Goal: Task Accomplishment & Management: Manage account settings

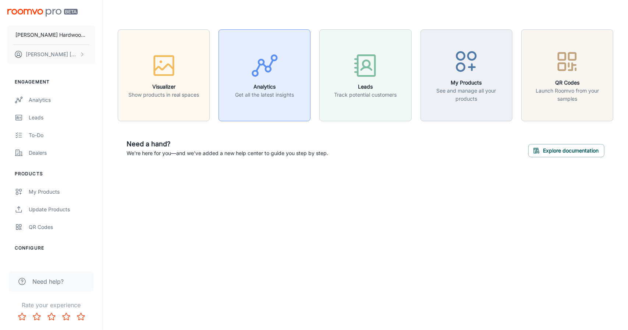
click at [287, 89] on h6 "Analytics" at bounding box center [264, 87] width 59 height 8
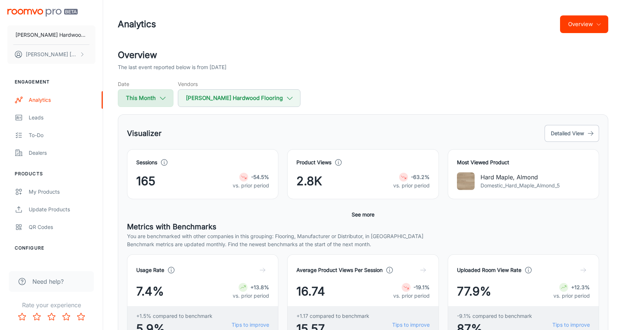
click at [149, 89] on button "This Month" at bounding box center [146, 98] width 56 height 18
select select "8"
select select "2025"
select select "8"
select select "2025"
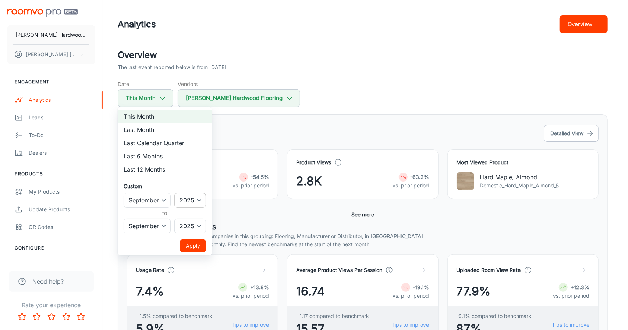
click at [191, 201] on select "2022 2023 2024 2025" at bounding box center [190, 200] width 32 height 15
select select "2024"
click at [175, 193] on select "2022 2023 2024 2025" at bounding box center [190, 200] width 32 height 15
click at [155, 198] on select "January February March April May June July August September October November De…" at bounding box center [147, 200] width 47 height 15
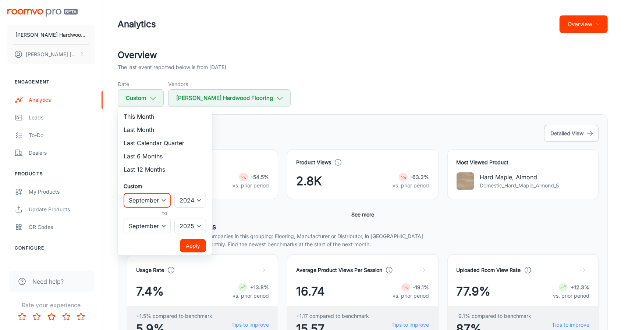
click at [124, 193] on select "January February March April May June July August September October November De…" at bounding box center [147, 200] width 47 height 15
click at [164, 227] on select "January February March April May June July August September October November De…" at bounding box center [147, 226] width 47 height 15
click at [124, 219] on select "January February March April May June July August September October November De…" at bounding box center [147, 226] width 47 height 15
click at [146, 191] on div "Custom January February March April May June July August September October Nove…" at bounding box center [165, 208] width 82 height 51
click at [153, 225] on select "January February March April May June July August September October November De…" at bounding box center [147, 226] width 47 height 15
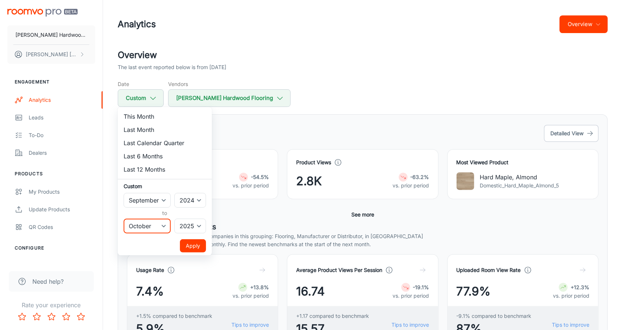
select select "7"
click at [124, 219] on select "January February March April May June July August September October November De…" at bounding box center [147, 226] width 47 height 15
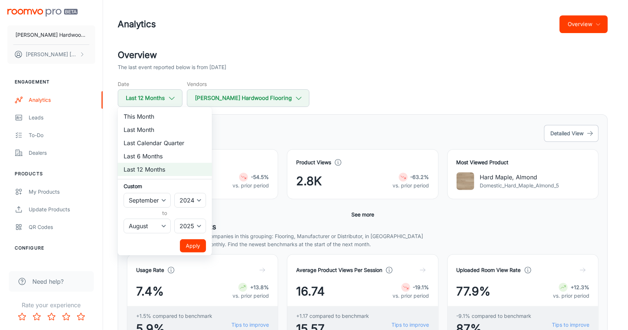
click at [193, 247] on button "Apply" at bounding box center [193, 246] width 26 height 13
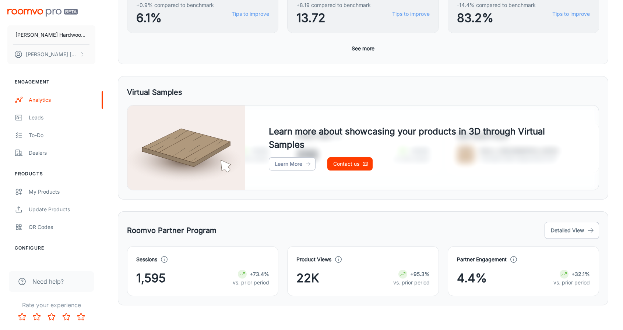
scroll to position [314, 0]
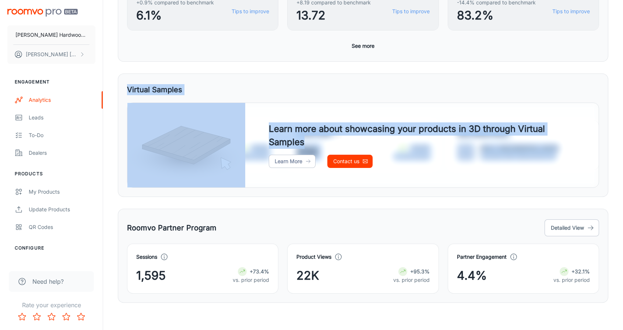
drag, startPoint x: 127, startPoint y: 88, endPoint x: 373, endPoint y: 148, distance: 253.7
click at [373, 148] on div "Virtual Samples Usage Rate 4.32% +12.0% vs. prior period Product Views 232 +23.…" at bounding box center [363, 136] width 490 height 124
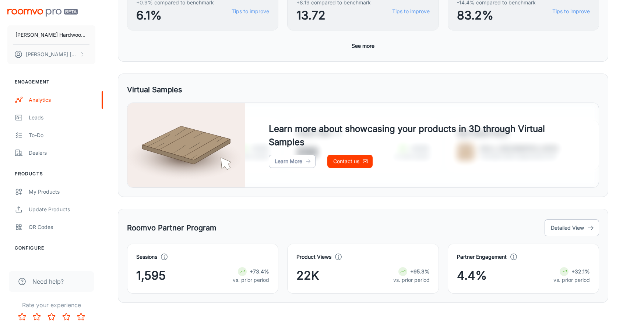
click at [387, 206] on div "Visualizer Detailed View Sessions 5,438 -9.6% vs. prior period Product Views 11…" at bounding box center [363, 52] width 490 height 503
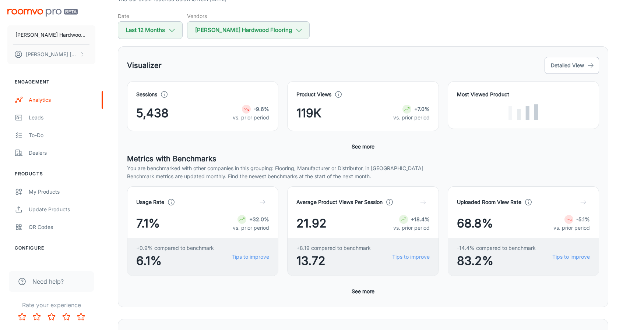
scroll to position [74, 0]
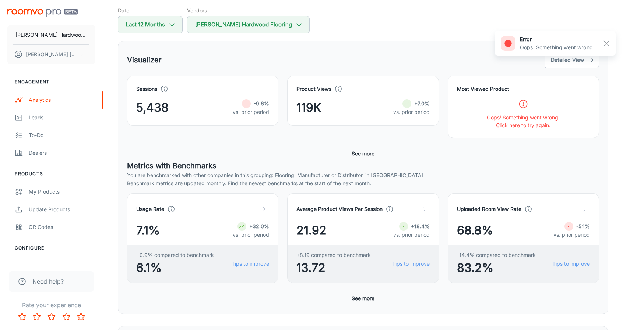
click at [520, 108] on icon at bounding box center [523, 104] width 10 height 10
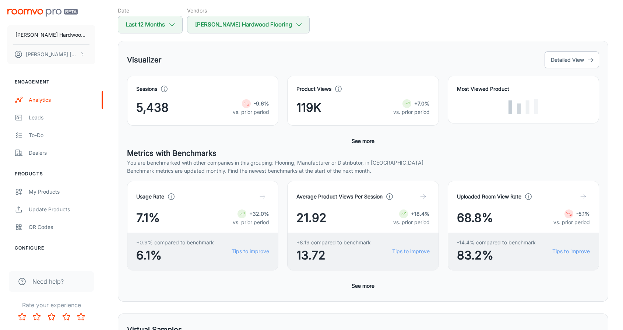
click at [170, 117] on div "Sessions 5,438 -9.6% vs. prior period" at bounding box center [202, 101] width 151 height 50
click at [564, 54] on button "Detailed View" at bounding box center [571, 60] width 54 height 17
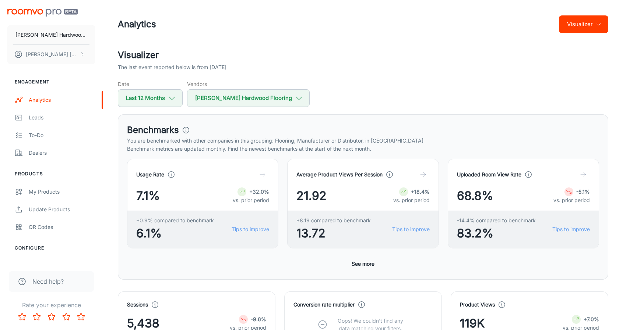
click at [361, 266] on button "See more" at bounding box center [362, 264] width 29 height 13
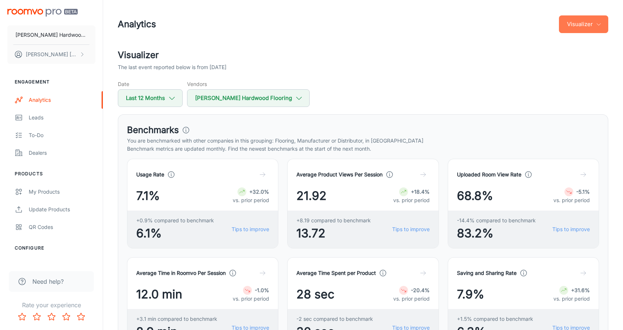
click at [570, 20] on button "Visualizer" at bounding box center [583, 24] width 49 height 18
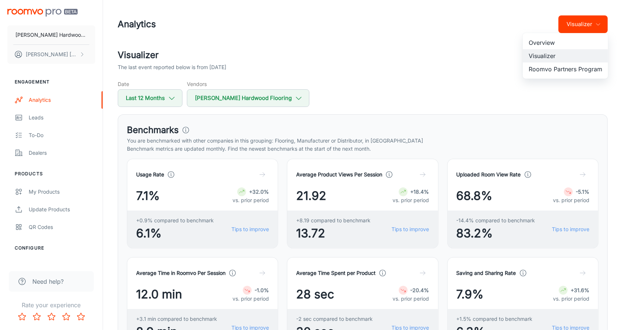
click at [424, 90] on div at bounding box center [314, 165] width 628 height 330
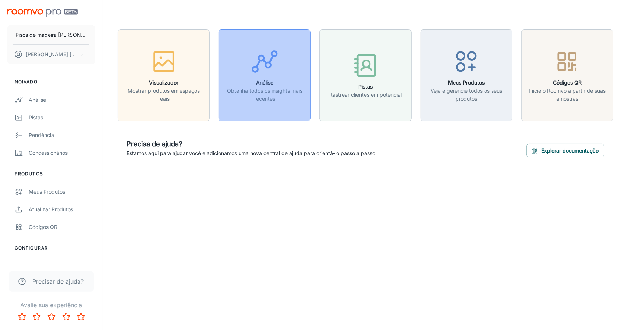
click at [256, 57] on icon "button" at bounding box center [265, 62] width 28 height 28
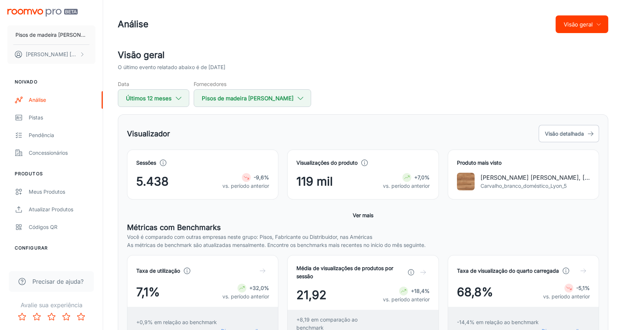
click at [373, 218] on font "Ver mais" at bounding box center [363, 215] width 21 height 9
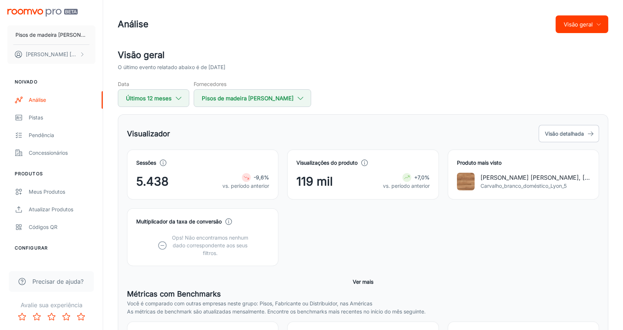
click at [357, 282] on font "Ver mais" at bounding box center [363, 282] width 21 height 6
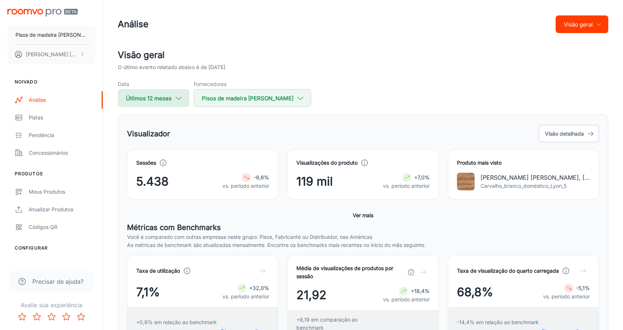
click at [155, 97] on font "Últimos 12 meses" at bounding box center [149, 98] width 46 height 7
select select "8"
select select "2024"
select select "7"
select select "2025"
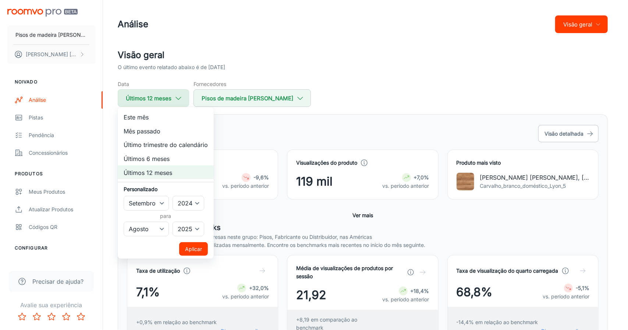
click at [155, 97] on div at bounding box center [314, 165] width 628 height 330
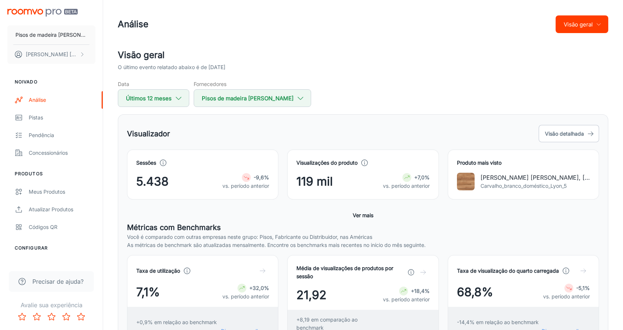
click at [224, 134] on div "Visualizador Visão detalhada" at bounding box center [363, 134] width 472 height 20
click at [404, 128] on div "Visualizador Visão detalhada" at bounding box center [363, 134] width 472 height 20
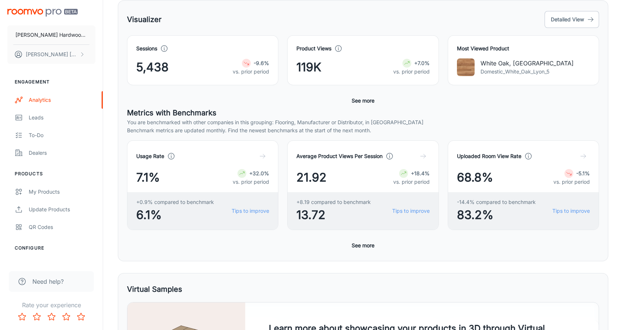
scroll to position [93, 0]
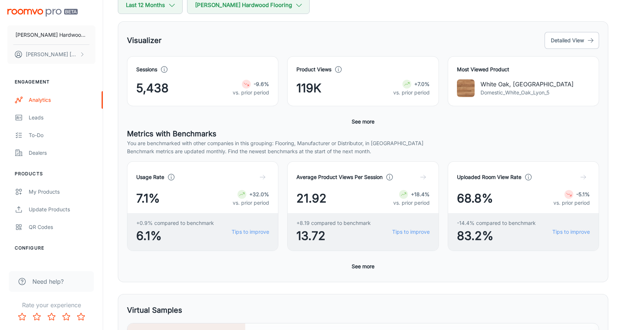
click at [360, 270] on button "See more" at bounding box center [362, 266] width 29 height 13
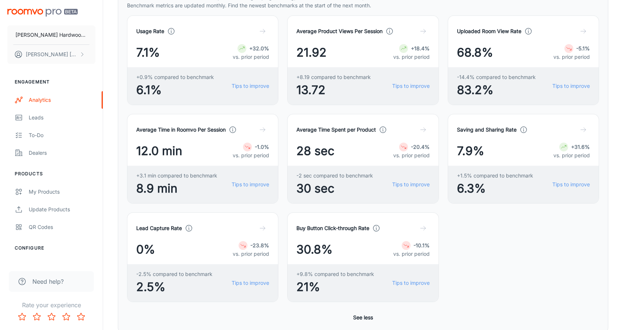
scroll to position [240, 0]
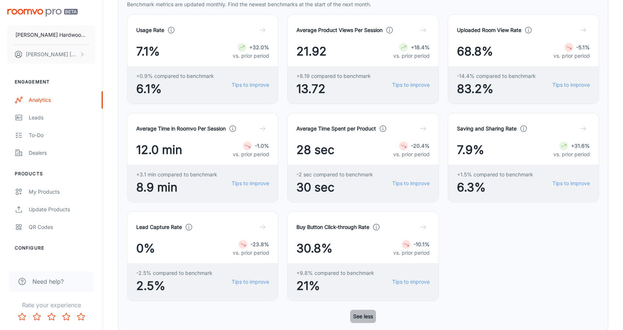
click at [364, 318] on button "See less" at bounding box center [363, 316] width 26 height 13
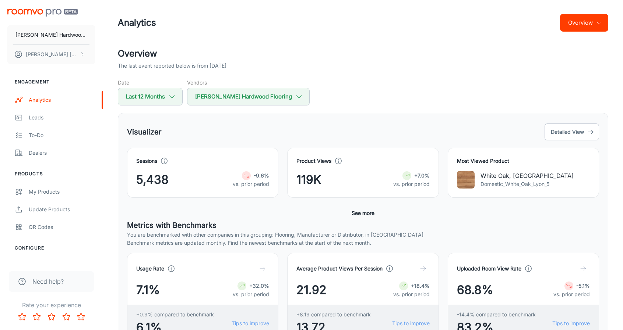
scroll to position [0, 0]
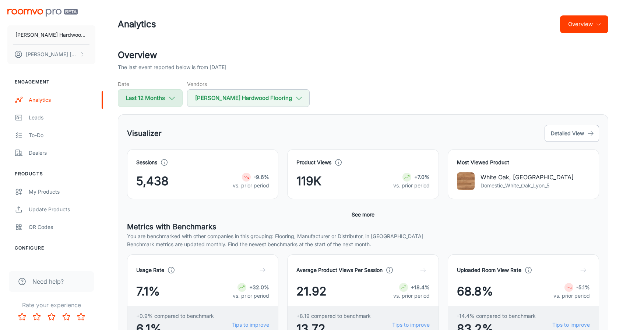
click at [158, 105] on button "Last 12 Months" at bounding box center [150, 98] width 65 height 18
select select "8"
select select "2024"
select select "7"
select select "2025"
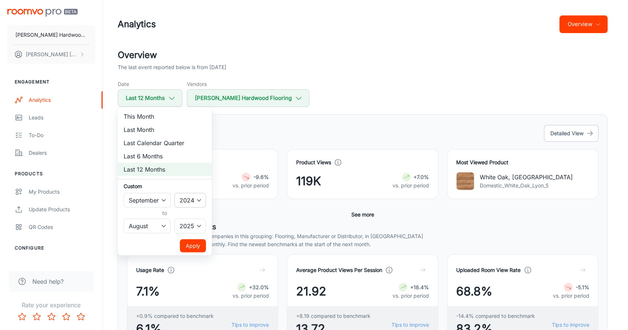
click at [202, 202] on select "2022 2023 2024 2025" at bounding box center [190, 200] width 32 height 15
select select "2023"
click at [175, 193] on select "2022 2023 2024 2025" at bounding box center [190, 200] width 32 height 15
click at [200, 224] on select "2022 2023 2024 2025" at bounding box center [190, 226] width 32 height 15
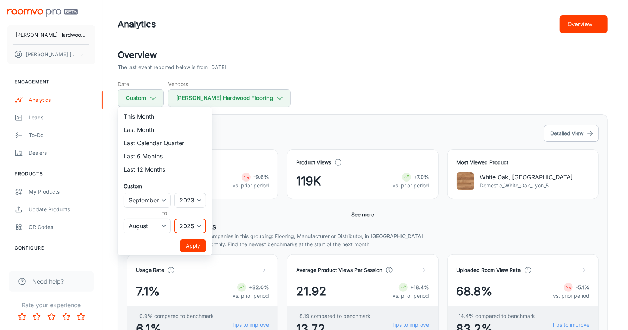
select select "2024"
click at [175, 219] on select "2022 2023 2024 2025" at bounding box center [190, 226] width 32 height 15
click at [197, 242] on button "Apply" at bounding box center [193, 246] width 26 height 13
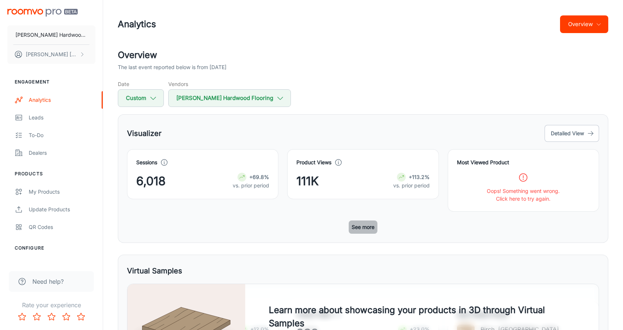
click at [354, 223] on button "See more" at bounding box center [362, 227] width 29 height 13
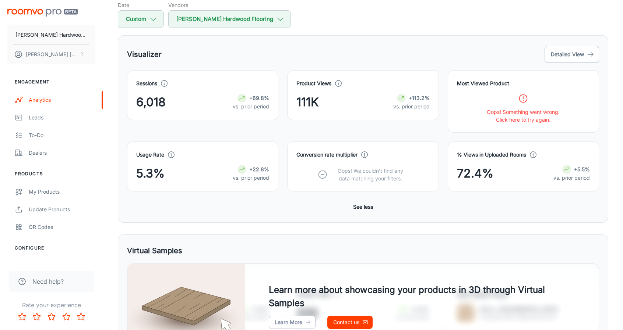
scroll to position [74, 0]
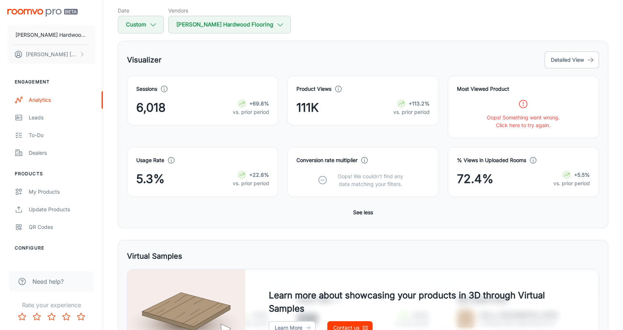
click at [518, 123] on p "Click here to try again." at bounding box center [522, 125] width 73 height 8
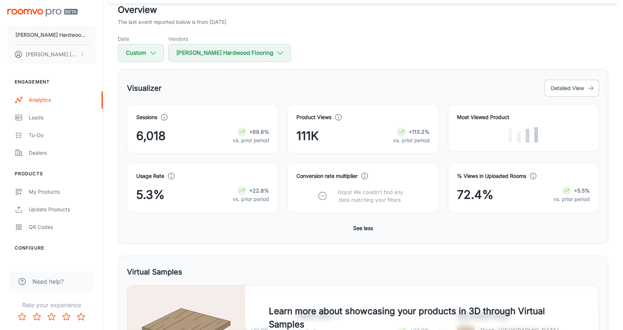
scroll to position [44, 0]
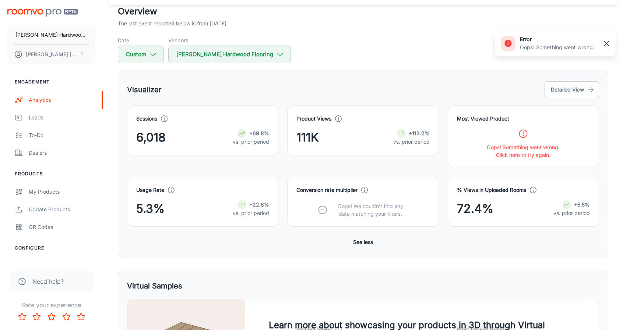
click at [607, 39] on icon "button" at bounding box center [606, 43] width 9 height 9
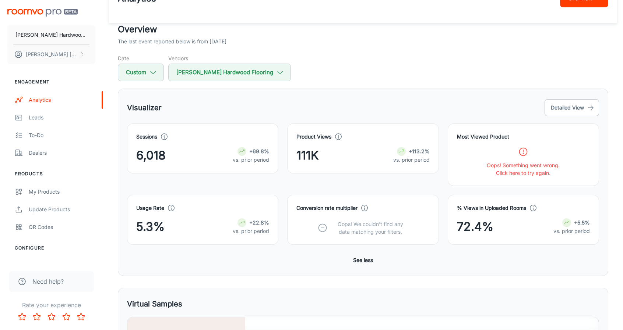
scroll to position [20, 0]
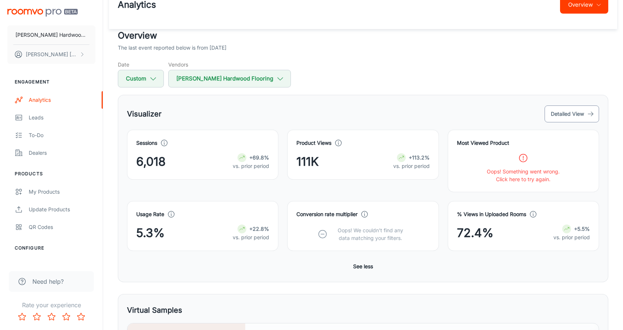
click at [563, 113] on button "Detailed View" at bounding box center [571, 114] width 54 height 17
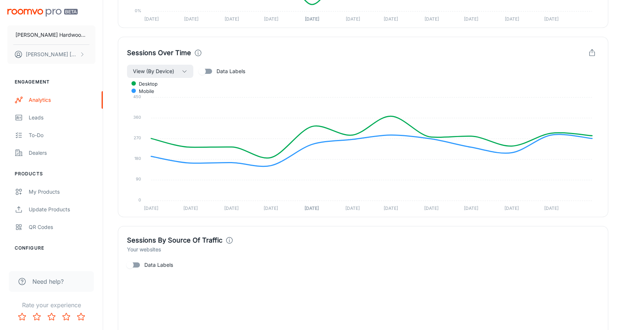
scroll to position [447, 0]
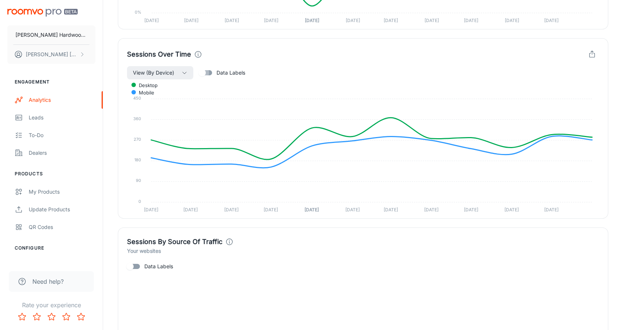
click at [206, 71] on input "Data Labels" at bounding box center [202, 73] width 42 height 14
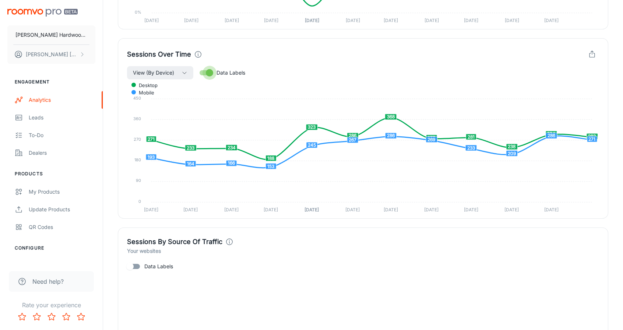
click at [206, 71] on input "Data Labels" at bounding box center [209, 73] width 42 height 14
checkbox input "false"
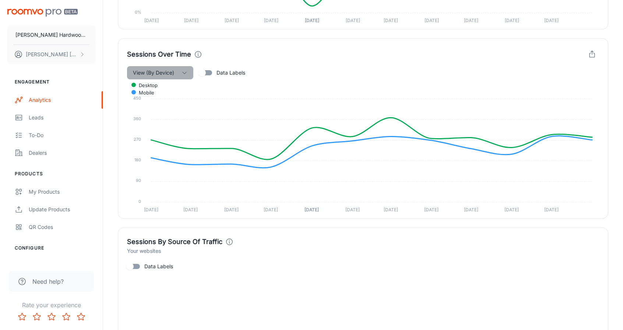
click at [180, 71] on button "View (By Device)" at bounding box center [160, 72] width 66 height 13
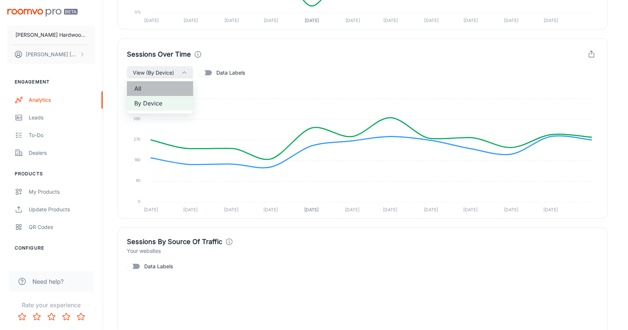
click at [171, 86] on span "All" at bounding box center [160, 88] width 52 height 9
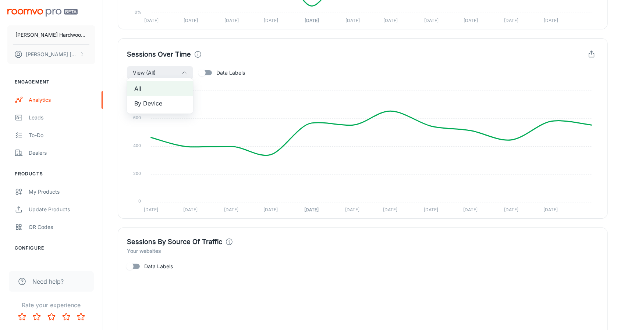
click at [170, 99] on span "By Device" at bounding box center [160, 103] width 52 height 9
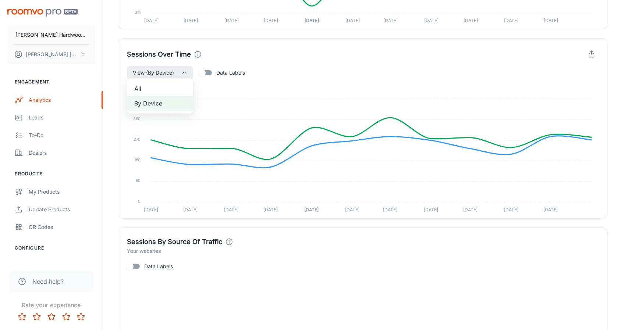
click at [612, 77] on div at bounding box center [314, 165] width 628 height 330
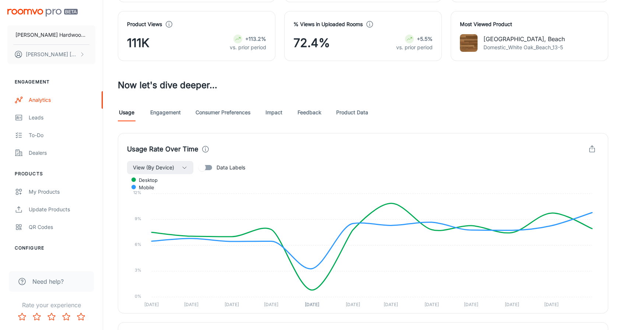
scroll to position [116, 0]
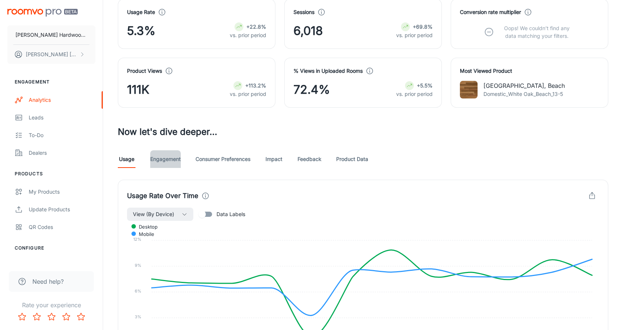
click at [167, 157] on link "Engagement" at bounding box center [165, 159] width 31 height 18
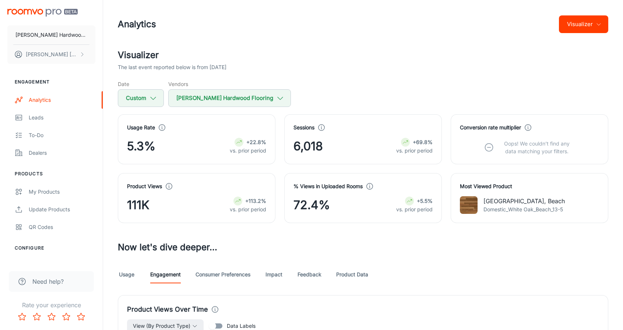
click at [220, 279] on link "Consumer Preferences" at bounding box center [222, 275] width 55 height 18
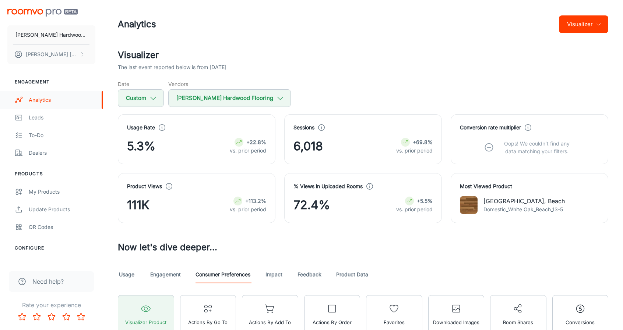
click at [66, 102] on div "Analytics" at bounding box center [62, 100] width 67 height 8
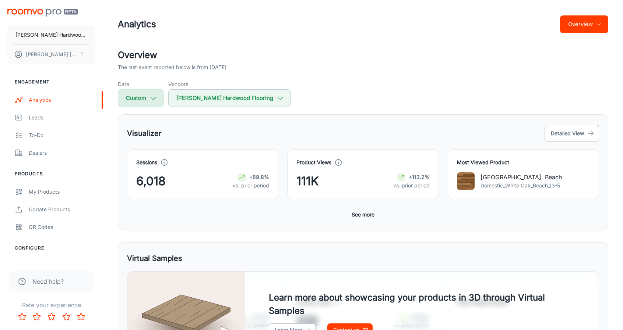
click at [158, 99] on button "Custom" at bounding box center [141, 98] width 46 height 18
select select "8"
select select "2023"
select select "7"
select select "2024"
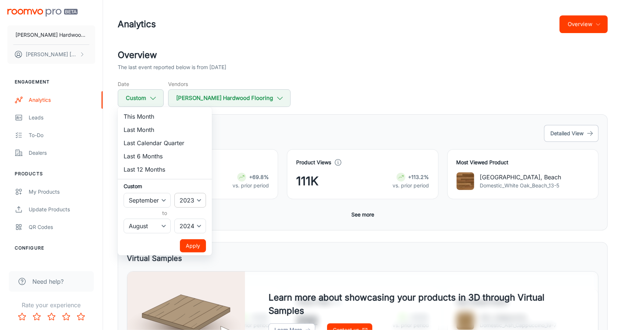
click at [197, 197] on select "2022 2023 2024 2025" at bounding box center [190, 200] width 32 height 15
select select "2024"
click at [175, 193] on select "2022 2023 2024 2025" at bounding box center [190, 200] width 32 height 15
click at [195, 226] on select "2022 2023 2024 2025" at bounding box center [190, 226] width 32 height 15
select select "2025"
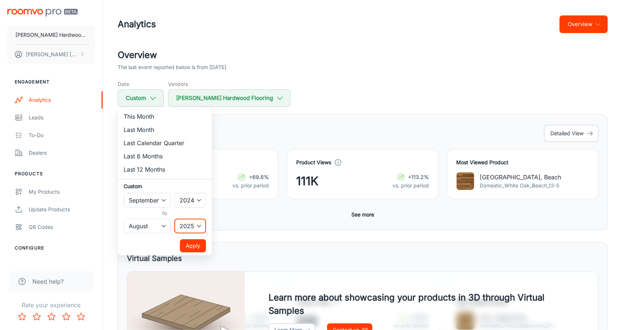
click at [175, 219] on select "2022 2023 2024 2025" at bounding box center [190, 226] width 32 height 15
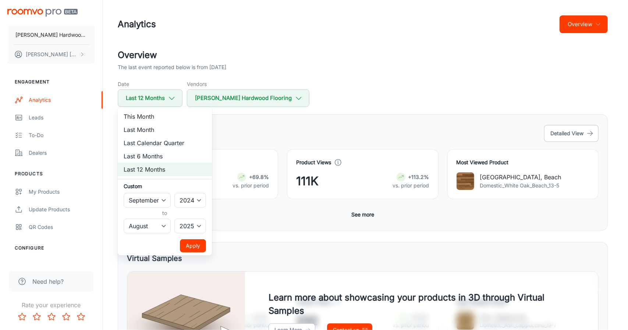
click at [194, 244] on button "Apply" at bounding box center [193, 246] width 26 height 13
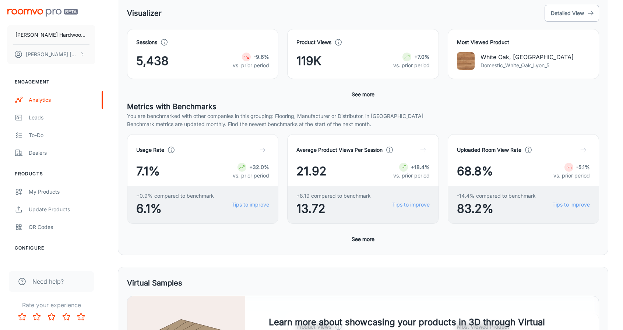
scroll to position [110, 0]
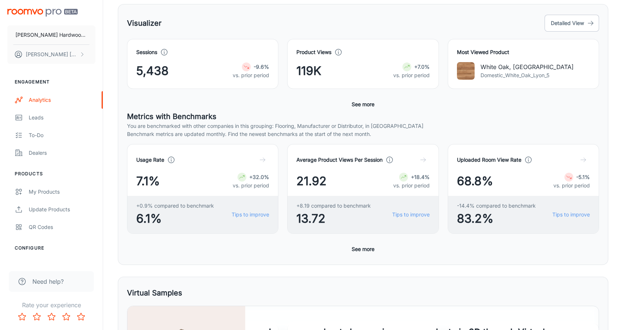
click at [361, 105] on button "See more" at bounding box center [362, 104] width 29 height 13
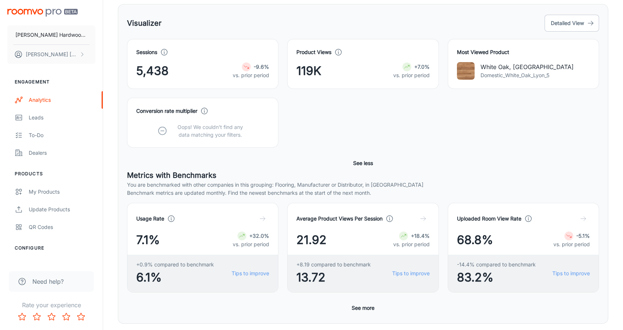
click at [365, 158] on button "See less" at bounding box center [363, 163] width 26 height 13
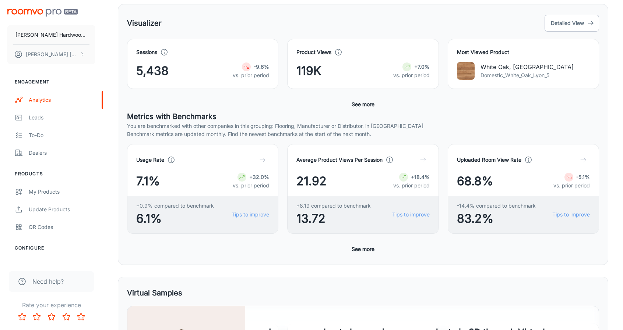
scroll to position [0, 0]
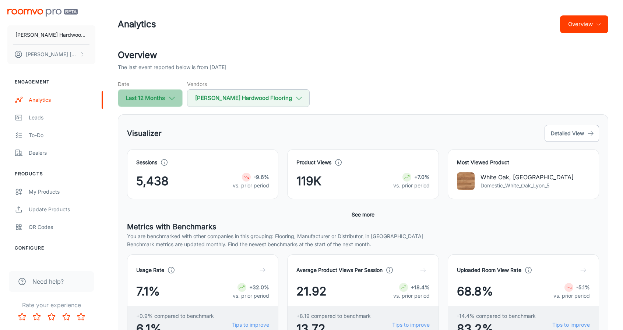
click at [172, 98] on icon "button" at bounding box center [172, 98] width 8 height 8
select select "8"
select select "2024"
select select "7"
select select "2025"
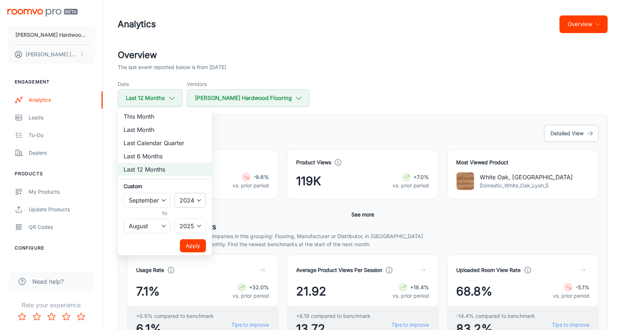
click at [194, 196] on select "2022 2023 2024 2025" at bounding box center [190, 200] width 32 height 15
select select "2023"
click at [175, 193] on select "2022 2023 2024 2025" at bounding box center [190, 200] width 32 height 15
click at [195, 227] on select "2022 2023 2024 2025" at bounding box center [190, 226] width 32 height 15
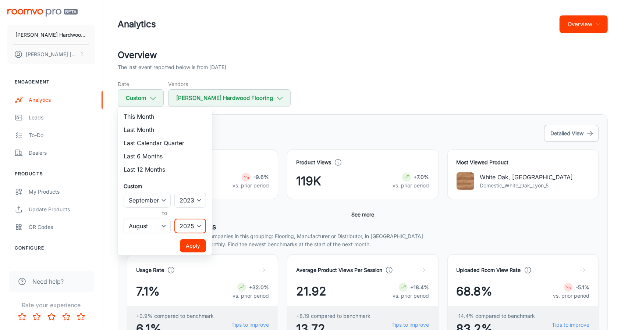
select select "2024"
click at [175, 219] on select "2022 2023 2024 2025" at bounding box center [190, 226] width 32 height 15
click at [191, 243] on button "Apply" at bounding box center [193, 246] width 26 height 13
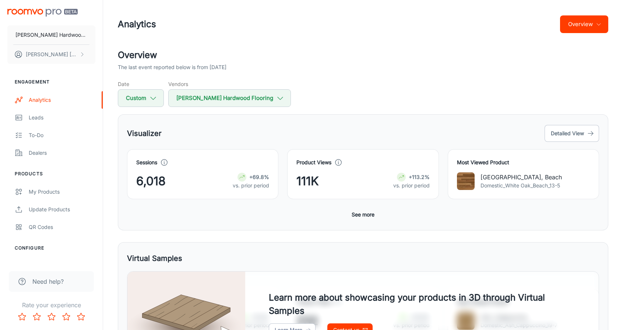
click at [370, 209] on button "See more" at bounding box center [362, 214] width 29 height 13
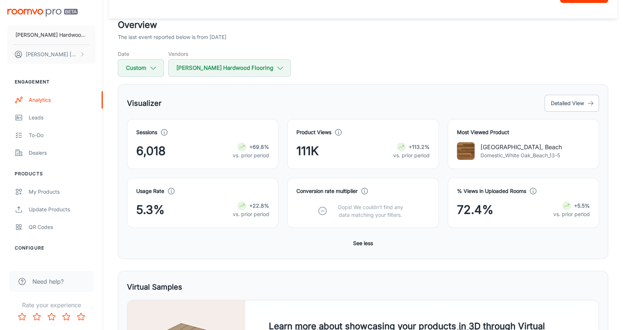
scroll to position [7, 0]
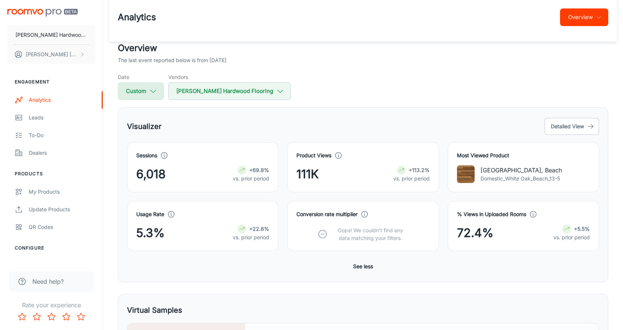
click at [160, 95] on button "Custom" at bounding box center [141, 91] width 46 height 18
select select "8"
select select "2023"
select select "7"
select select "2024"
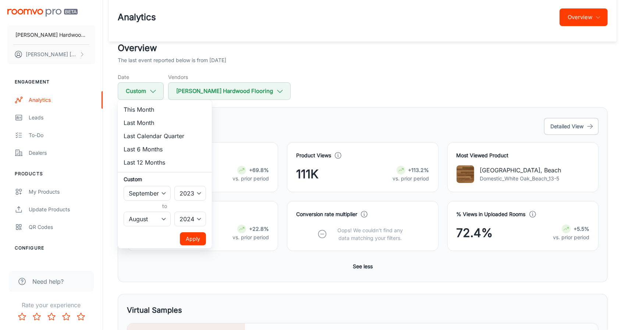
click at [196, 237] on button "Apply" at bounding box center [193, 239] width 26 height 13
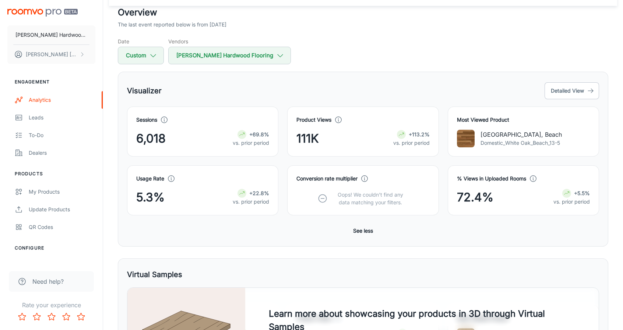
scroll to position [44, 0]
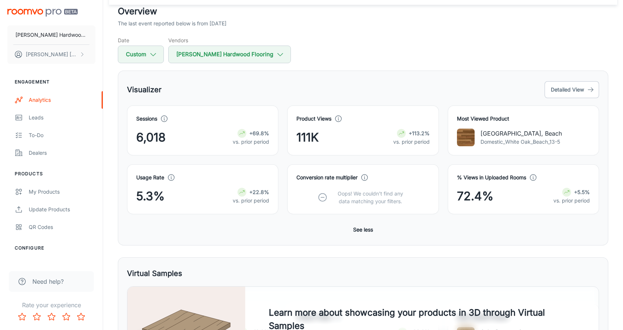
click at [527, 244] on div "Visualizer Detailed View Sessions 6,018 +69.8% vs. prior period Product Views 1…" at bounding box center [363, 158] width 490 height 175
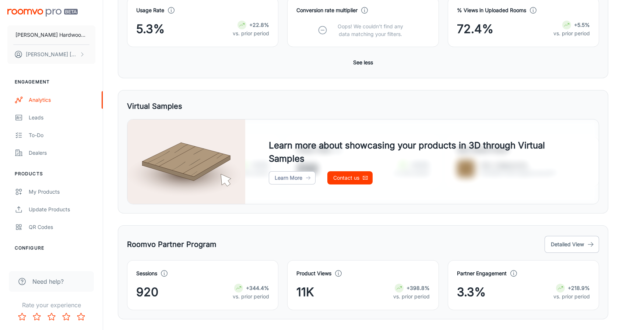
scroll to position [228, 0]
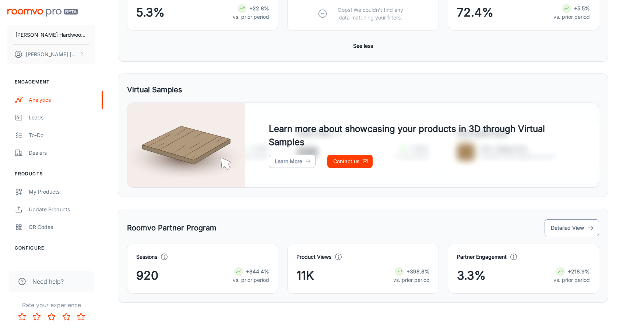
click at [580, 230] on button "Detailed View" at bounding box center [571, 228] width 54 height 17
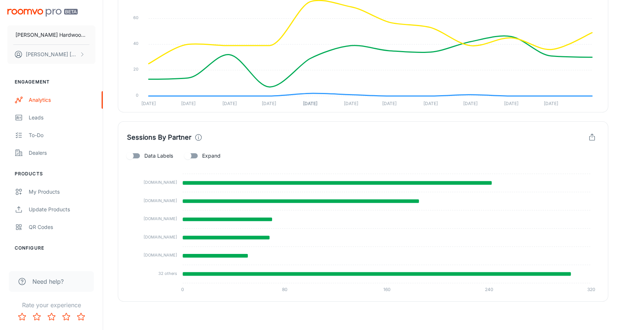
scroll to position [305, 0]
click at [134, 156] on input "Data Labels" at bounding box center [130, 156] width 42 height 14
checkbox input "true"
click at [194, 156] on input "Expand" at bounding box center [188, 156] width 42 height 14
checkbox input "true"
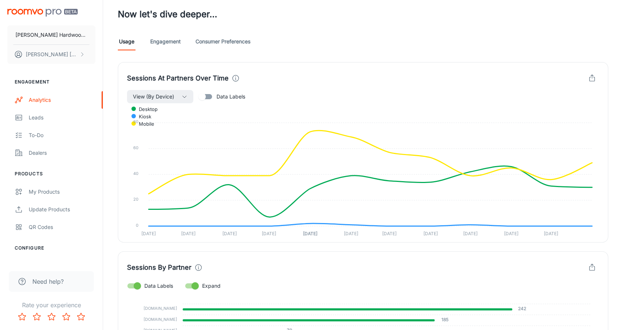
scroll to position [170, 0]
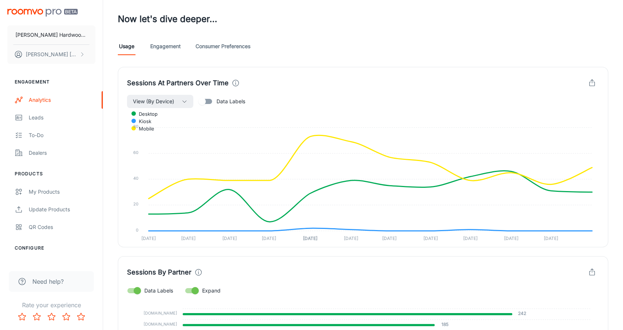
click at [164, 53] on link "Engagement" at bounding box center [165, 47] width 31 height 18
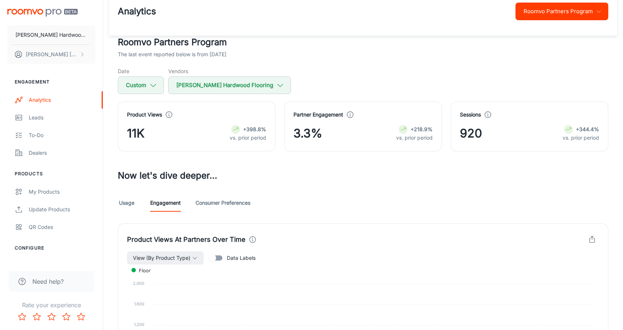
scroll to position [74, 0]
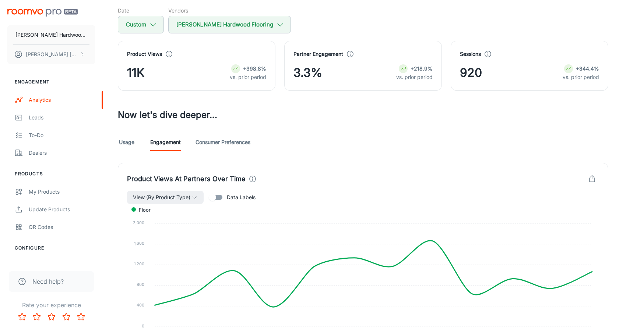
click at [226, 144] on link "Consumer Preferences" at bounding box center [222, 143] width 55 height 18
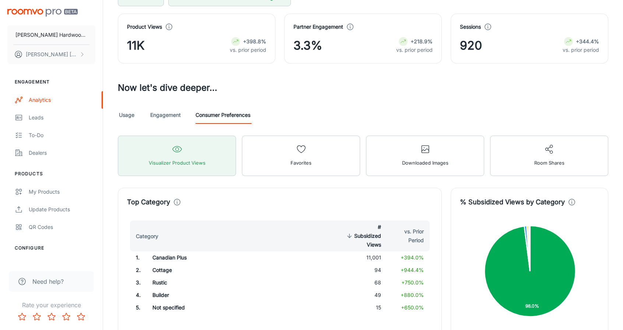
scroll to position [100, 0]
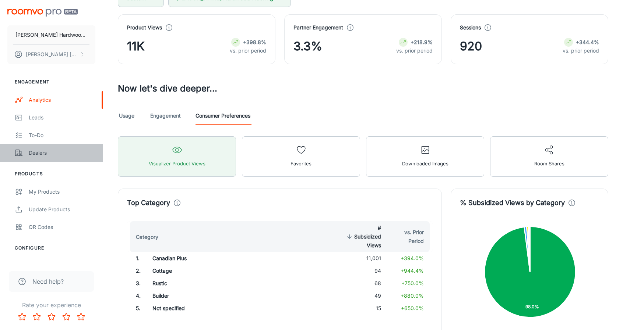
click at [54, 157] on div "Dealers" at bounding box center [62, 153] width 67 height 8
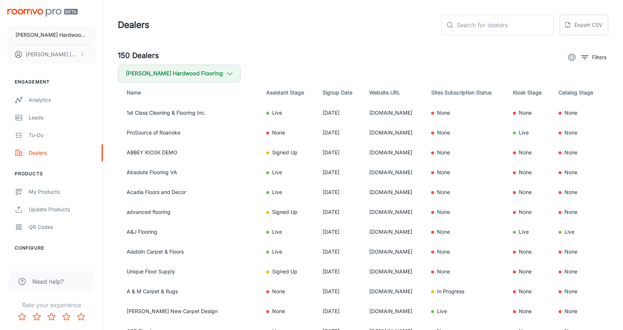
click at [316, 95] on th "Signup Date" at bounding box center [339, 92] width 47 height 21
click at [226, 76] on icon "button" at bounding box center [230, 74] width 8 height 8
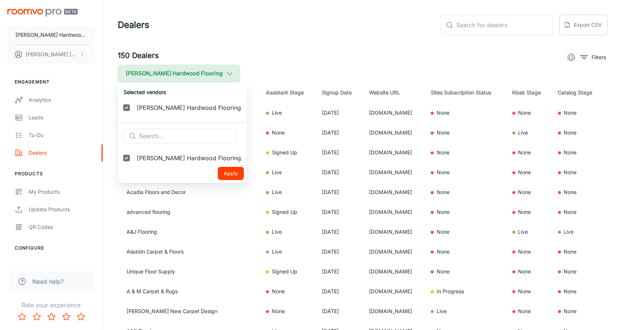
click at [206, 76] on div at bounding box center [314, 165] width 628 height 330
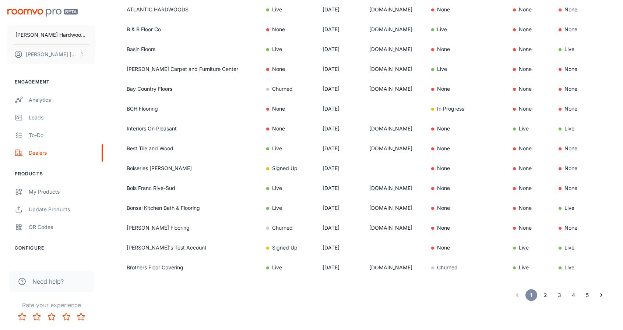
scroll to position [461, 0]
click at [604, 294] on icon "Go to next page" at bounding box center [600, 294] width 7 height 7
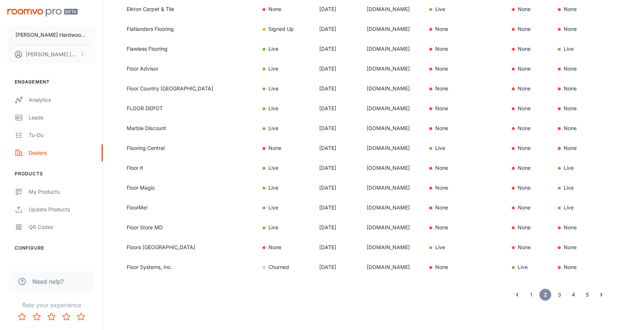
click at [590, 298] on button "5" at bounding box center [587, 295] width 12 height 12
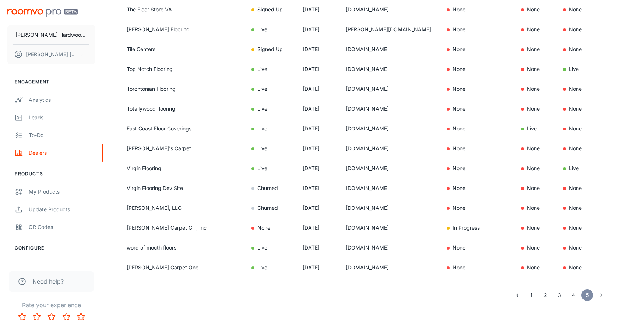
scroll to position [263, 0]
click at [528, 297] on button "1" at bounding box center [531, 295] width 12 height 12
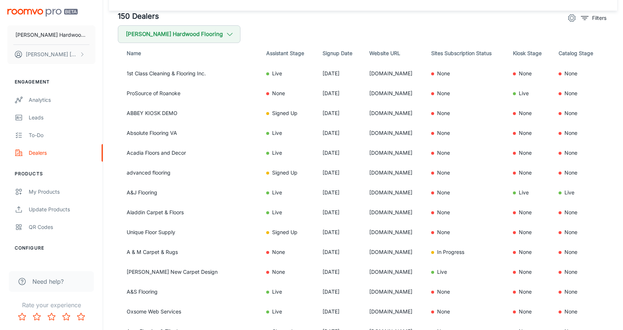
scroll to position [0, 0]
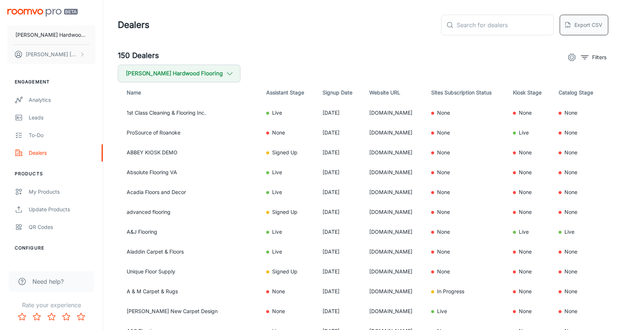
click at [595, 28] on button "Export CSV" at bounding box center [583, 25] width 49 height 21
